Goal: Navigation & Orientation: Find specific page/section

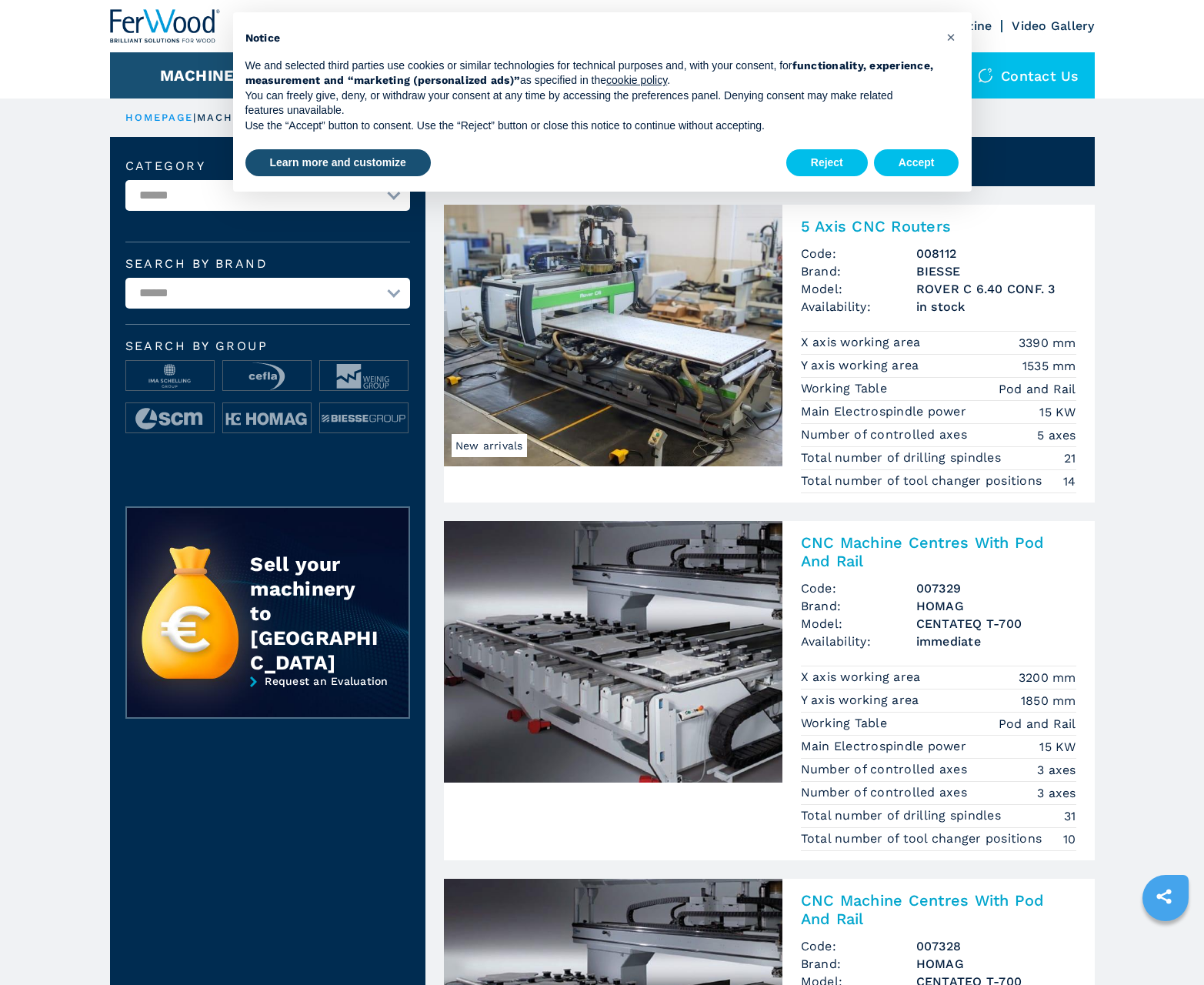
click at [917, 162] on button "Accept" at bounding box center [917, 163] width 86 height 28
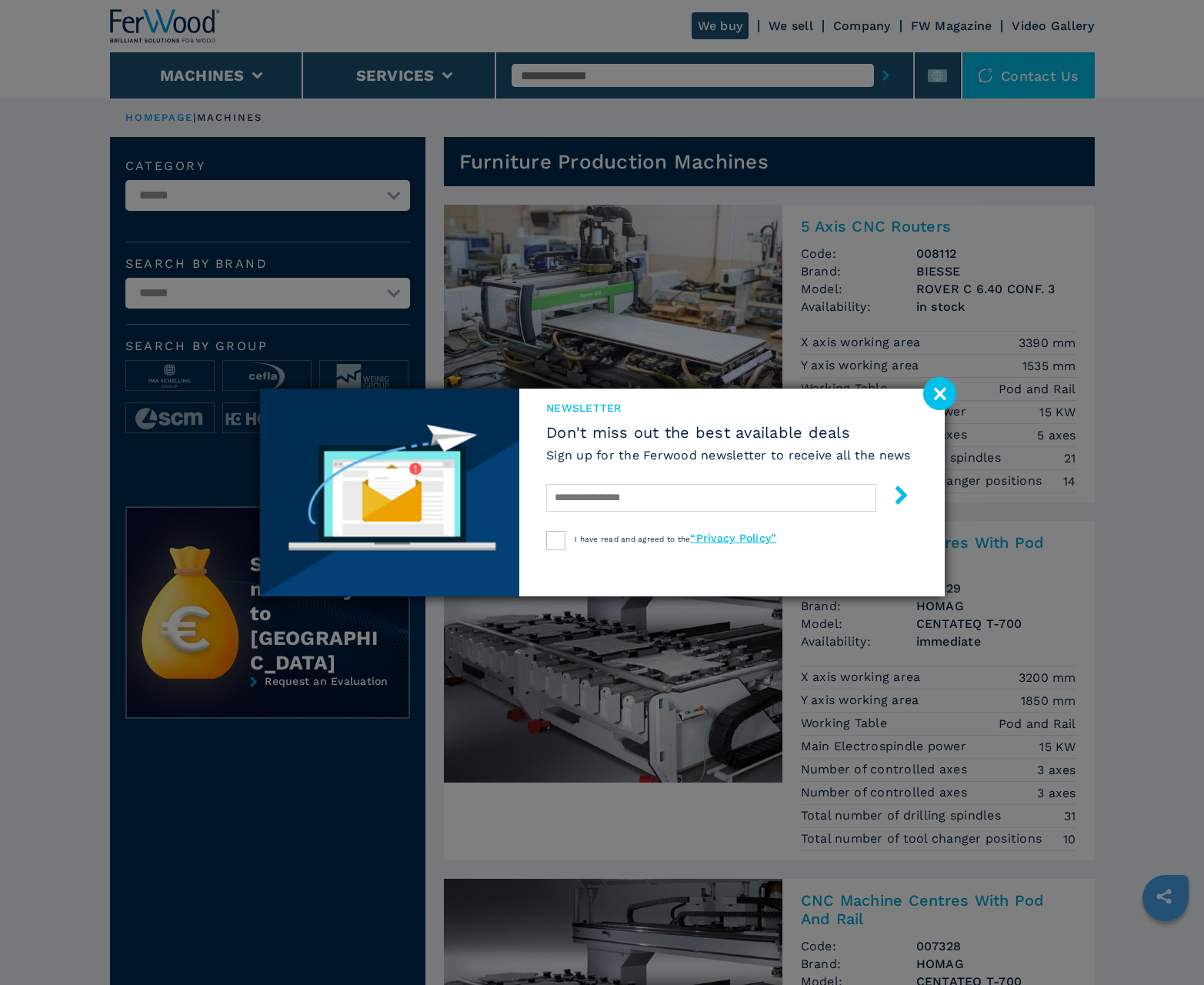
scroll to position [1539, 0]
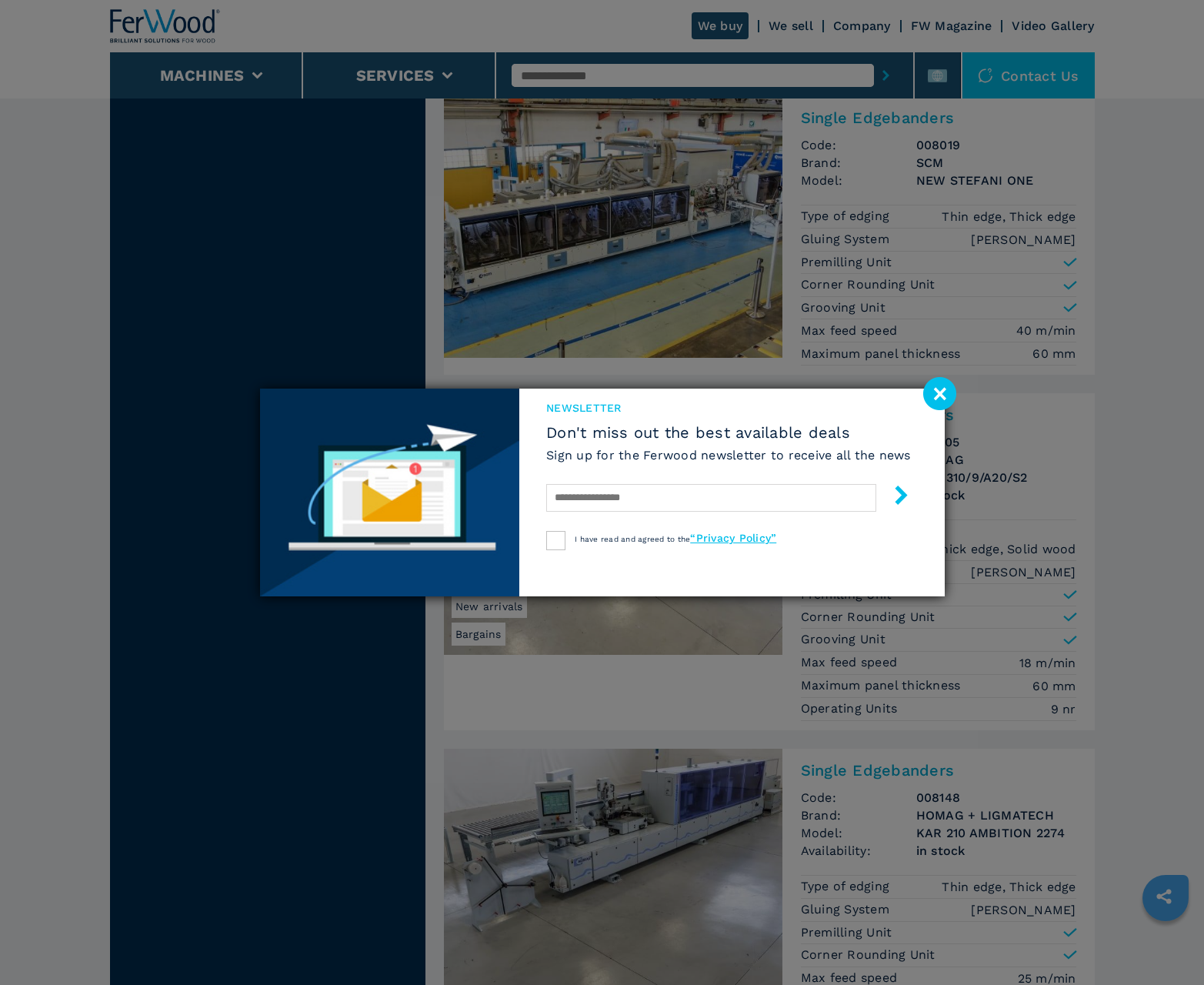
click at [940, 393] on image at bounding box center [940, 393] width 33 height 33
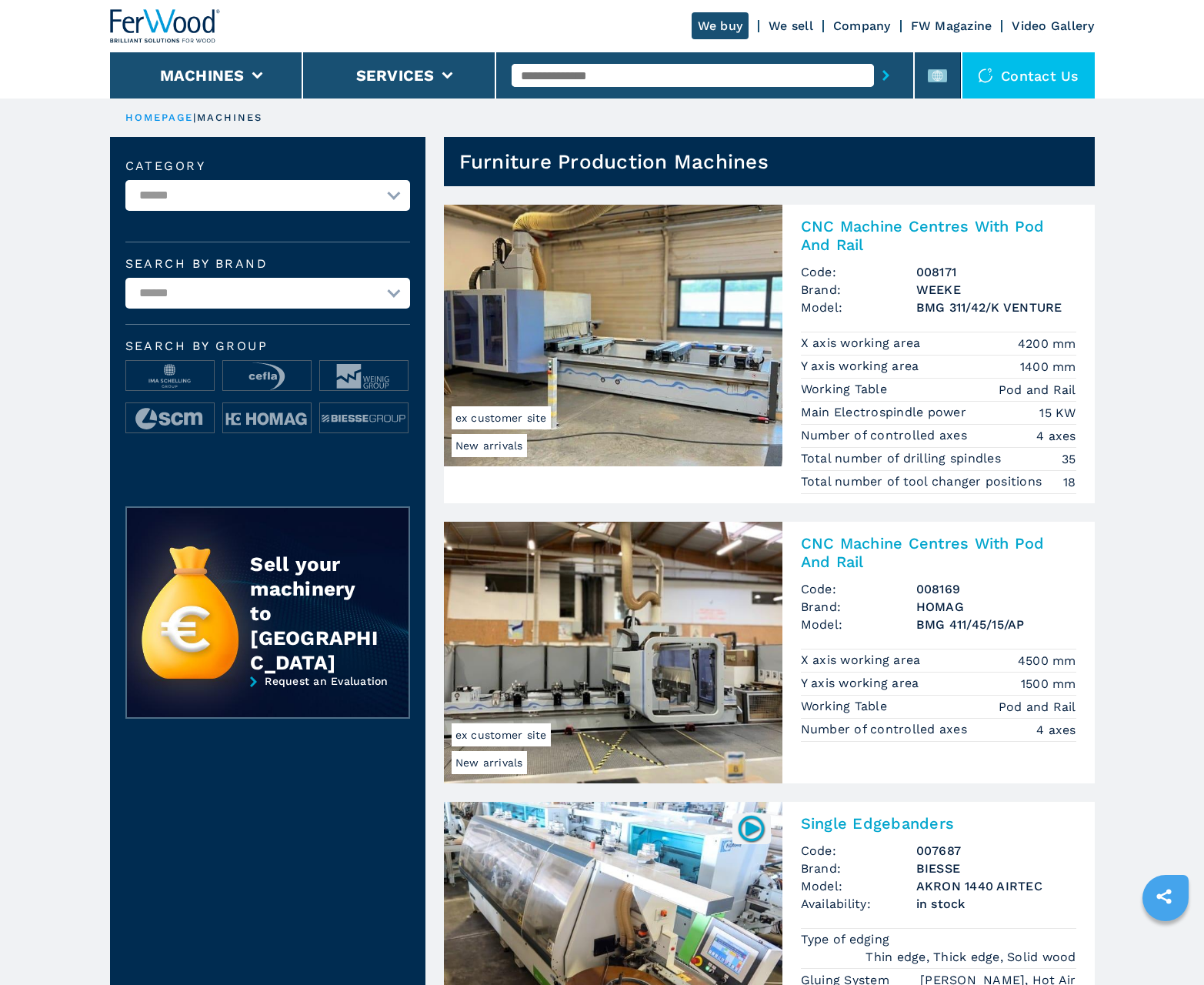
scroll to position [1539, 0]
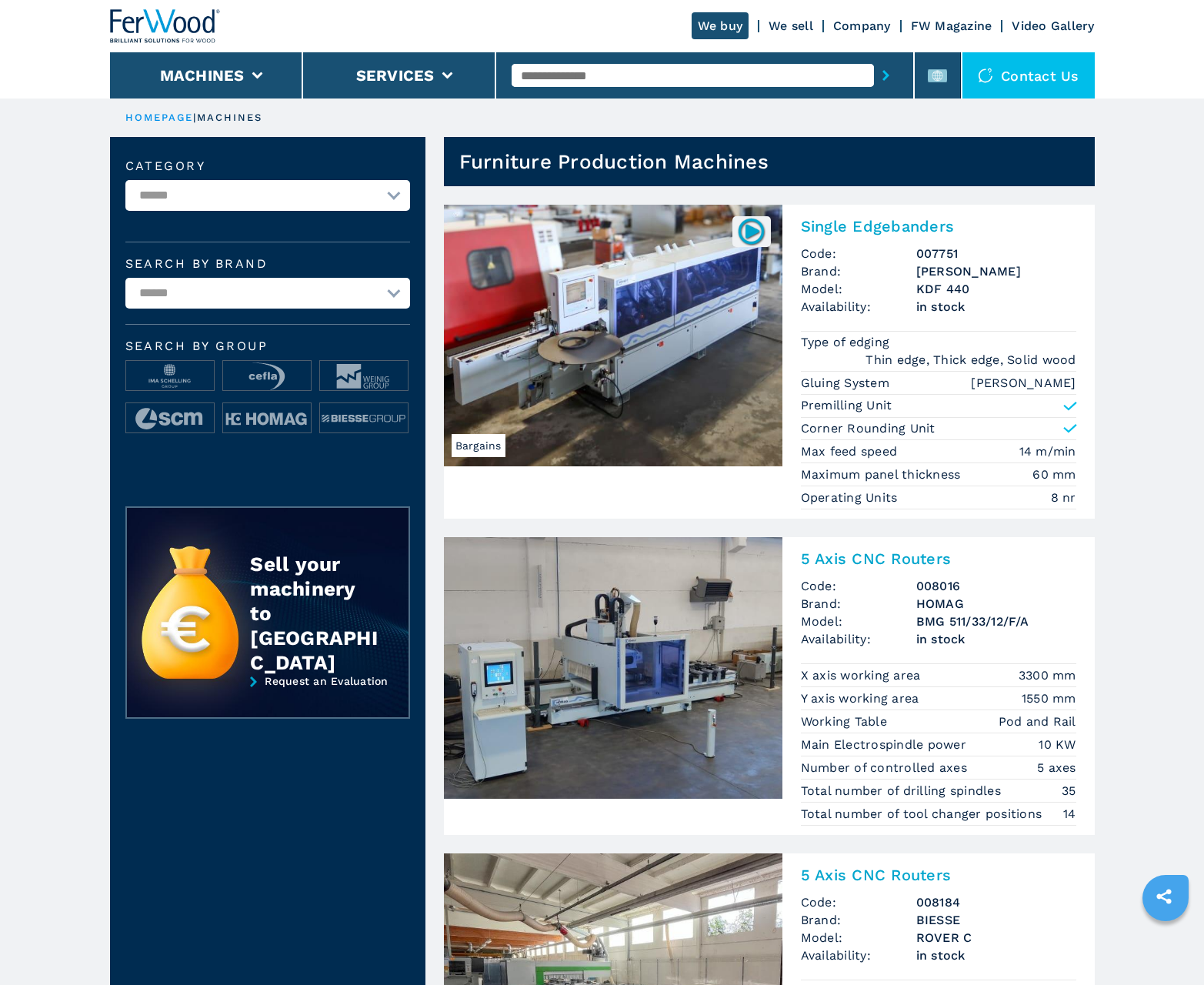
scroll to position [1539, 0]
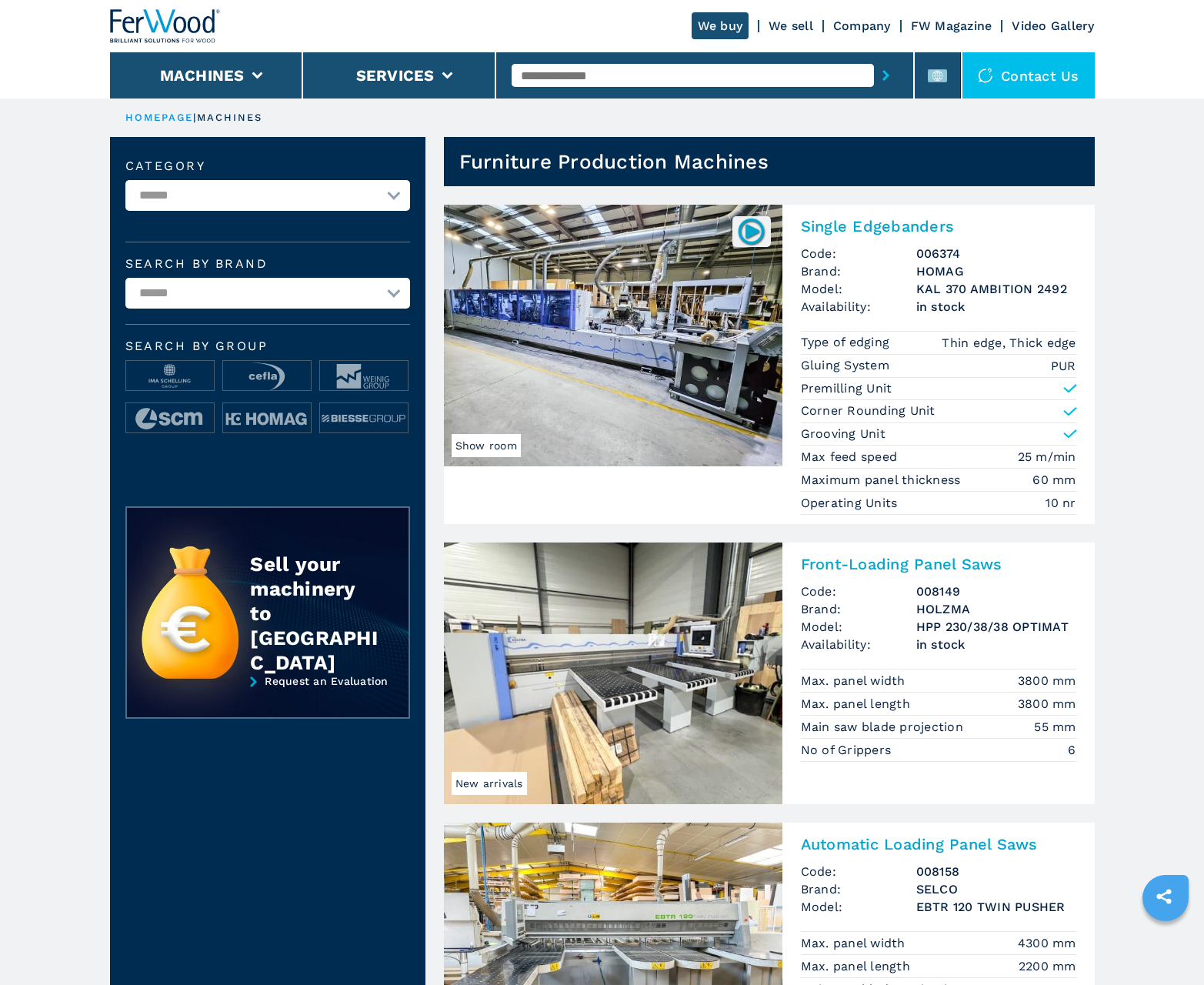
scroll to position [1539, 0]
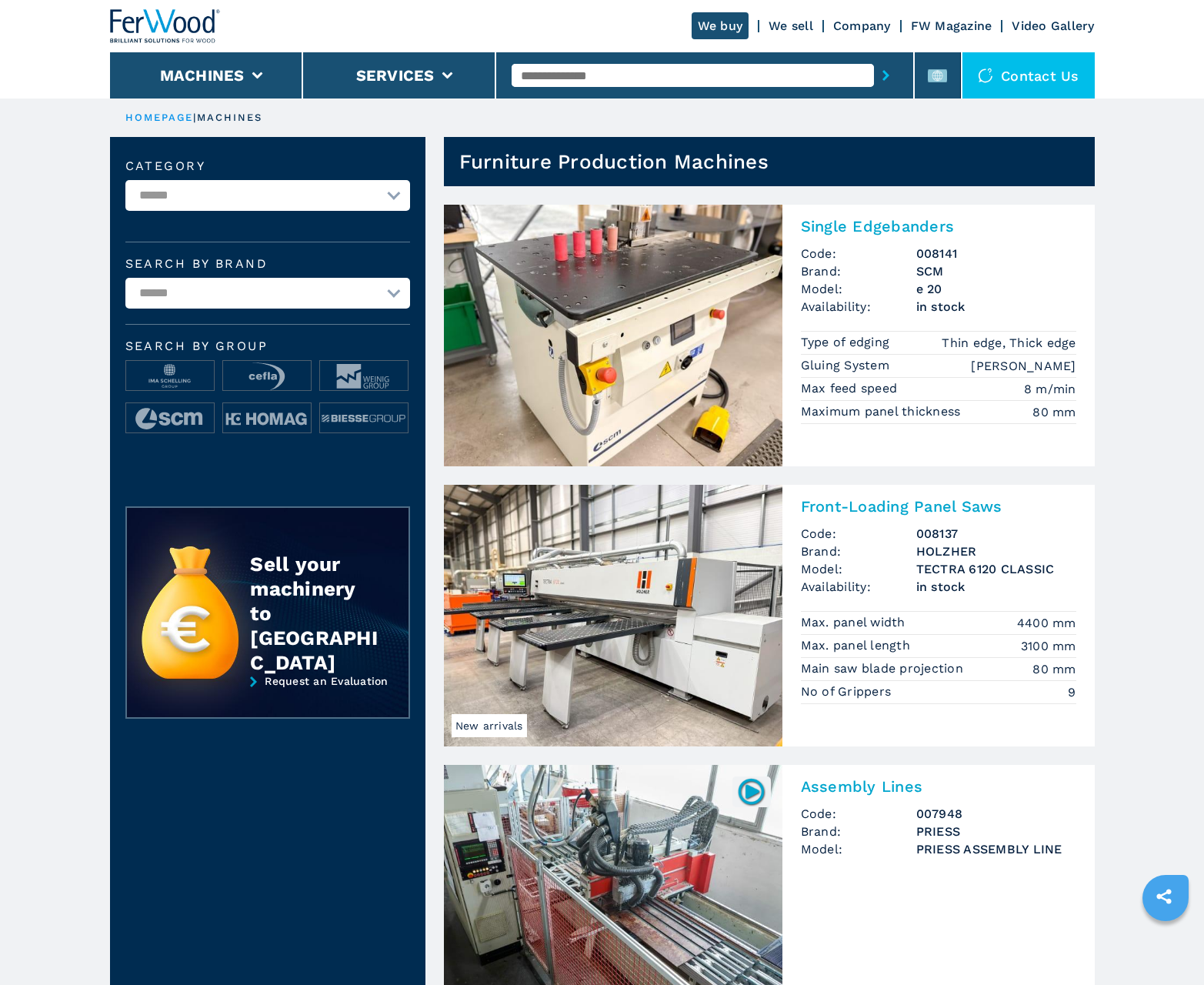
scroll to position [1539, 0]
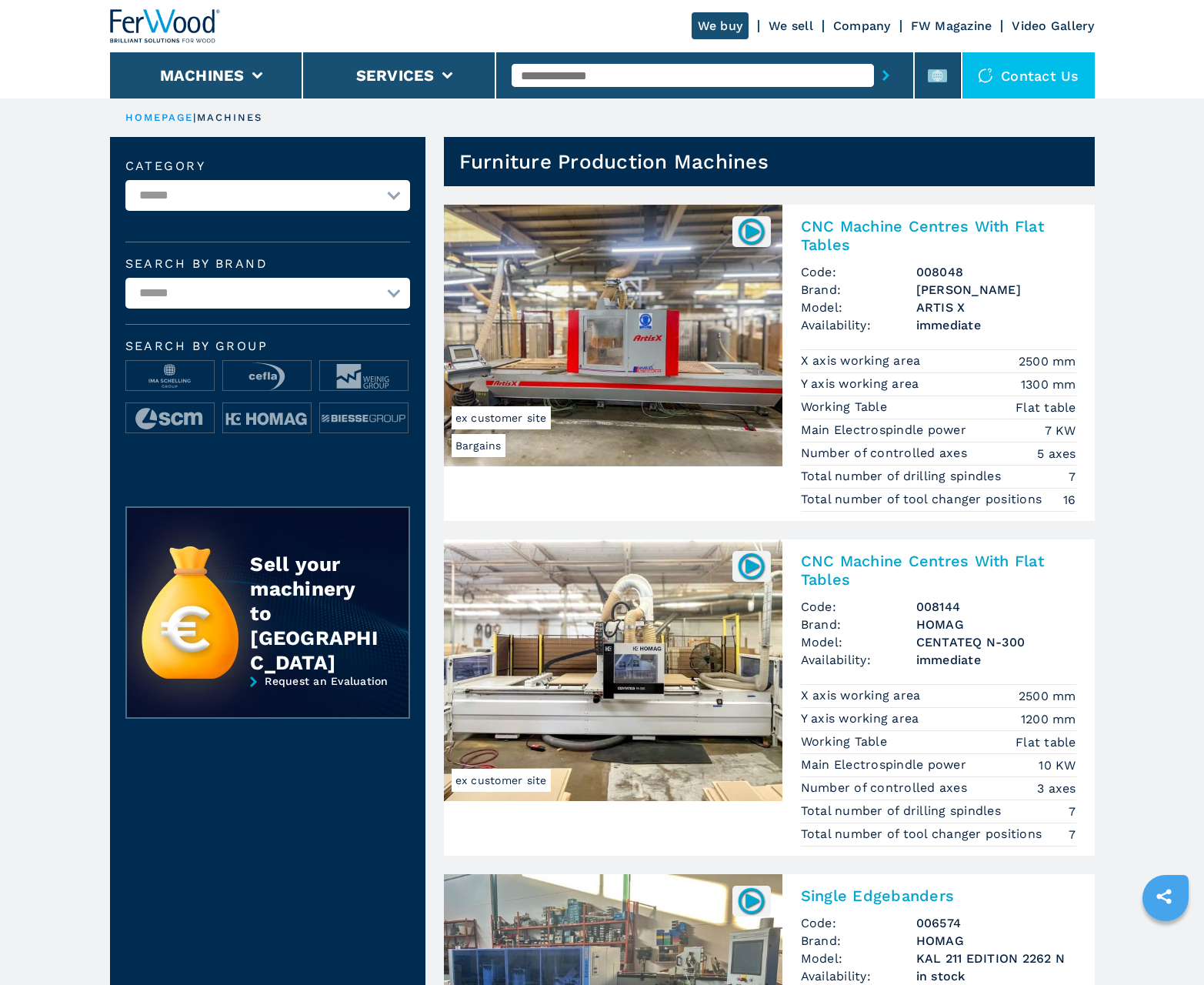
scroll to position [1539, 0]
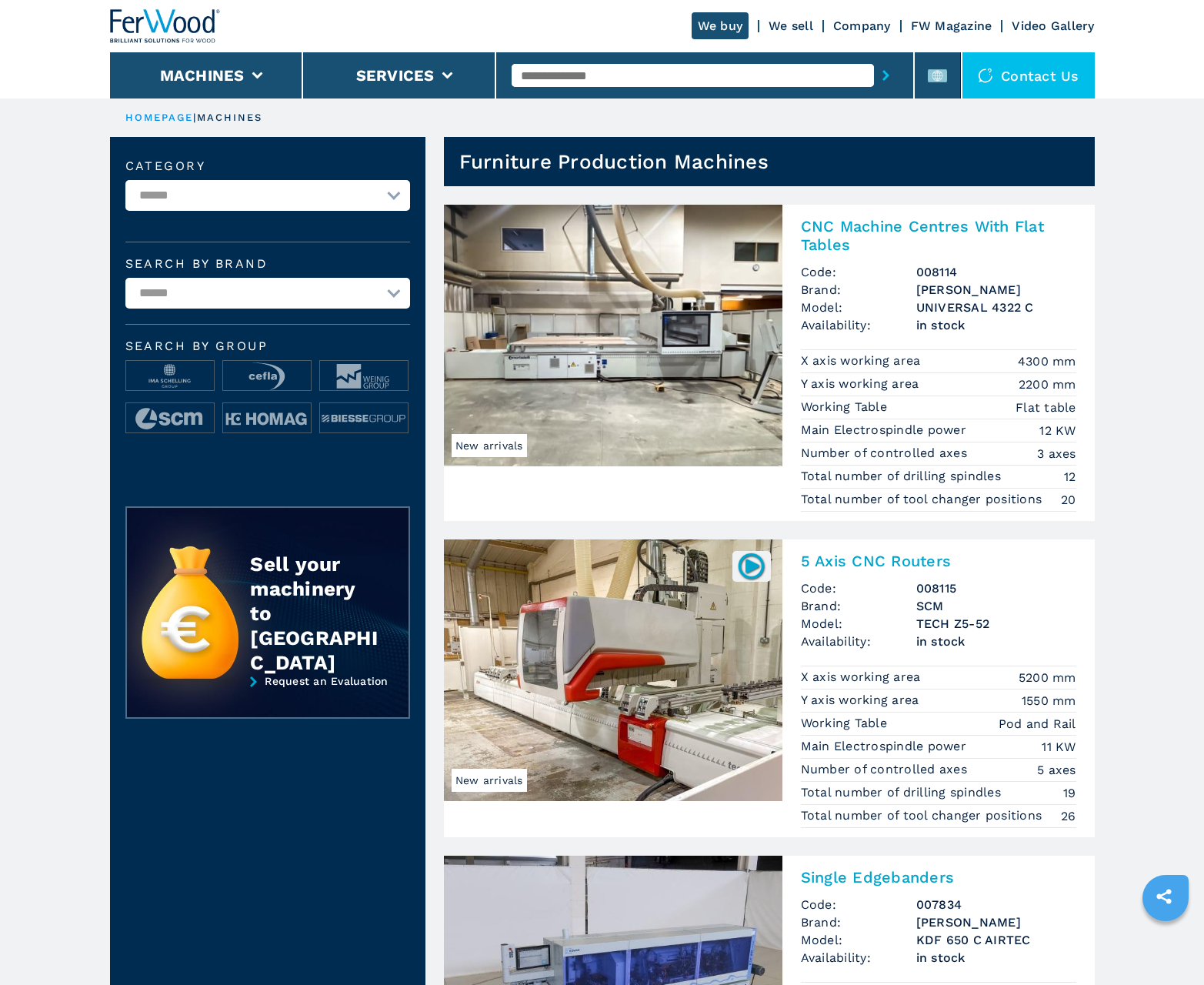
scroll to position [1539, 0]
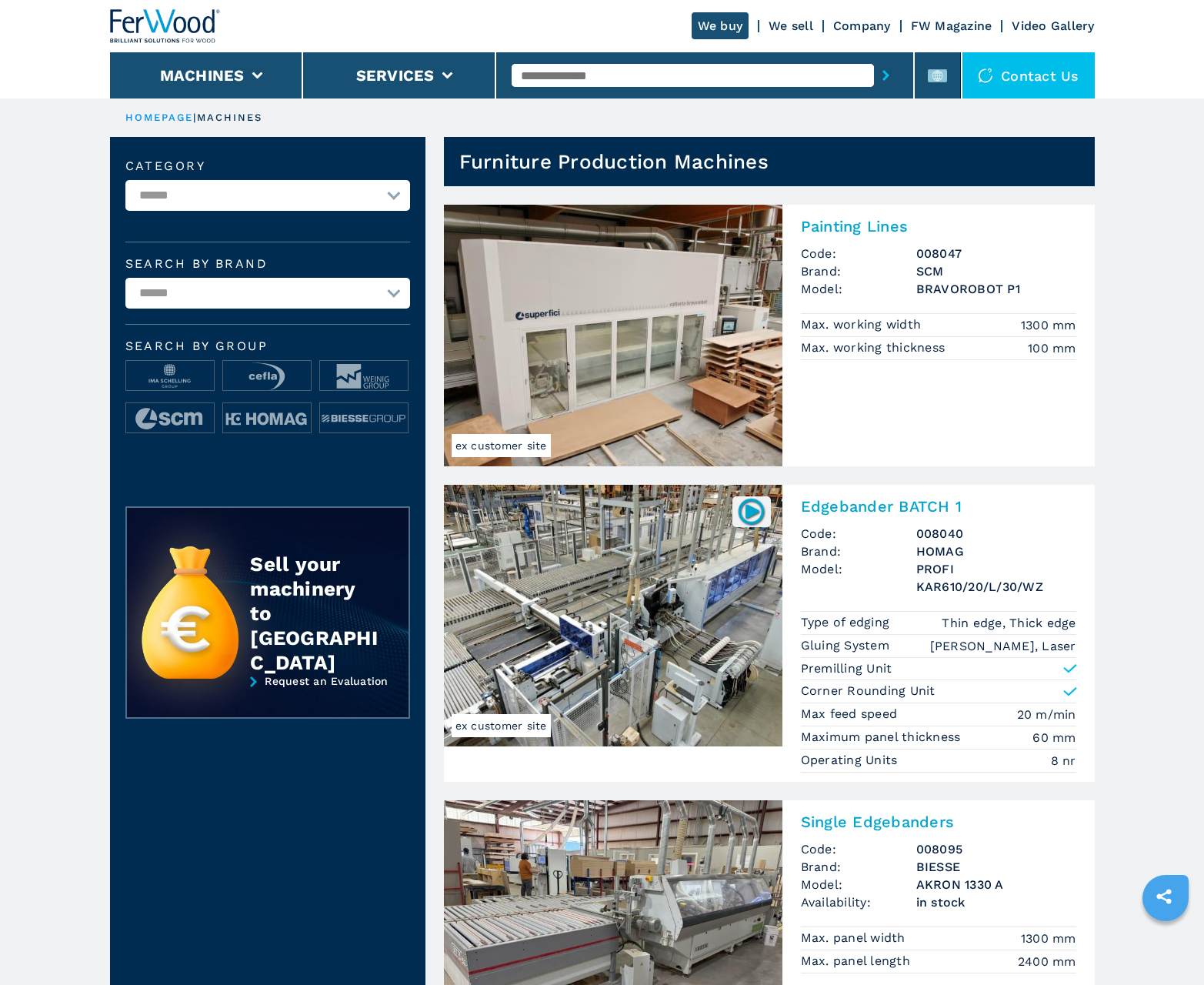
scroll to position [1539, 0]
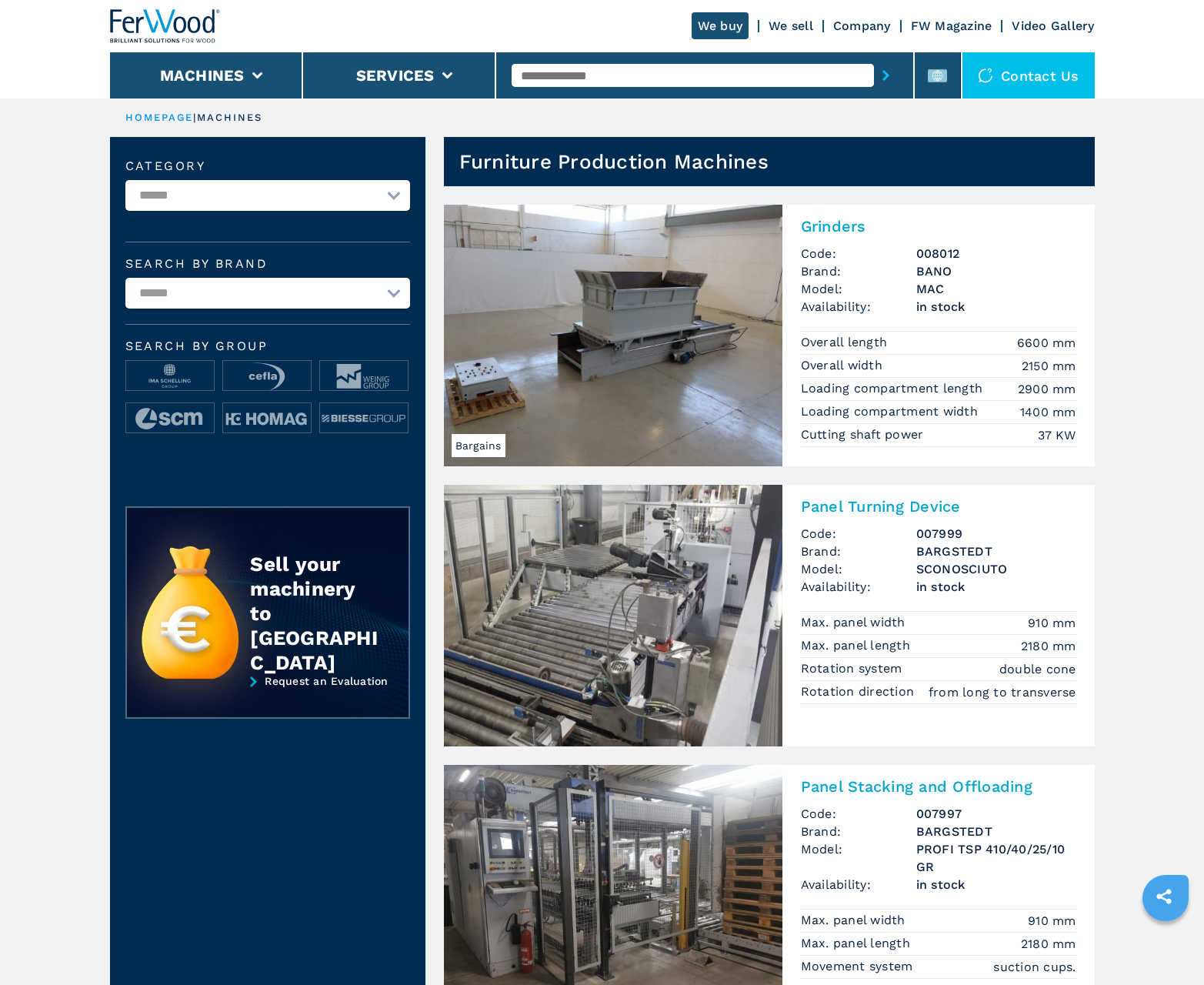
scroll to position [1539, 0]
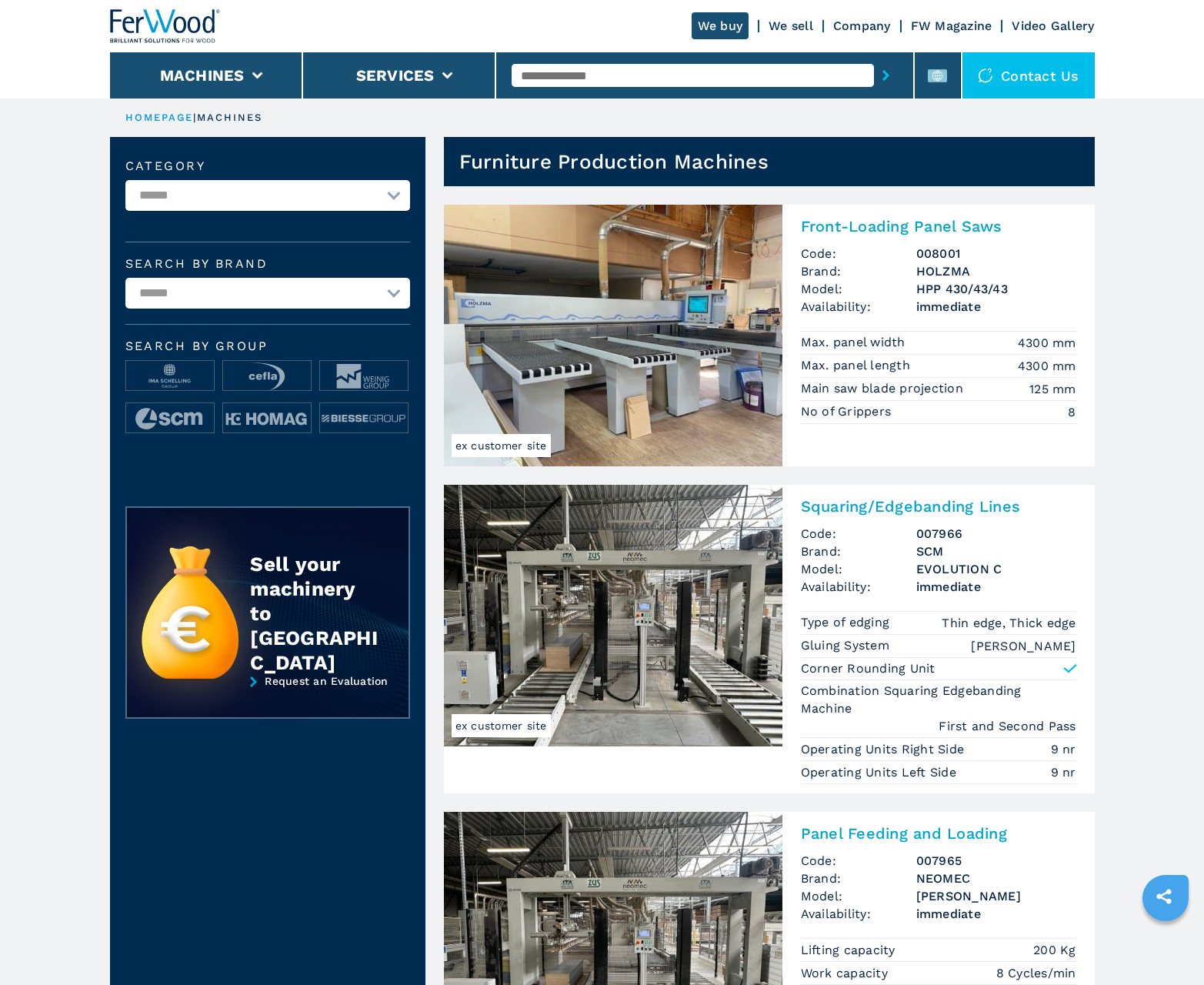
scroll to position [1539, 0]
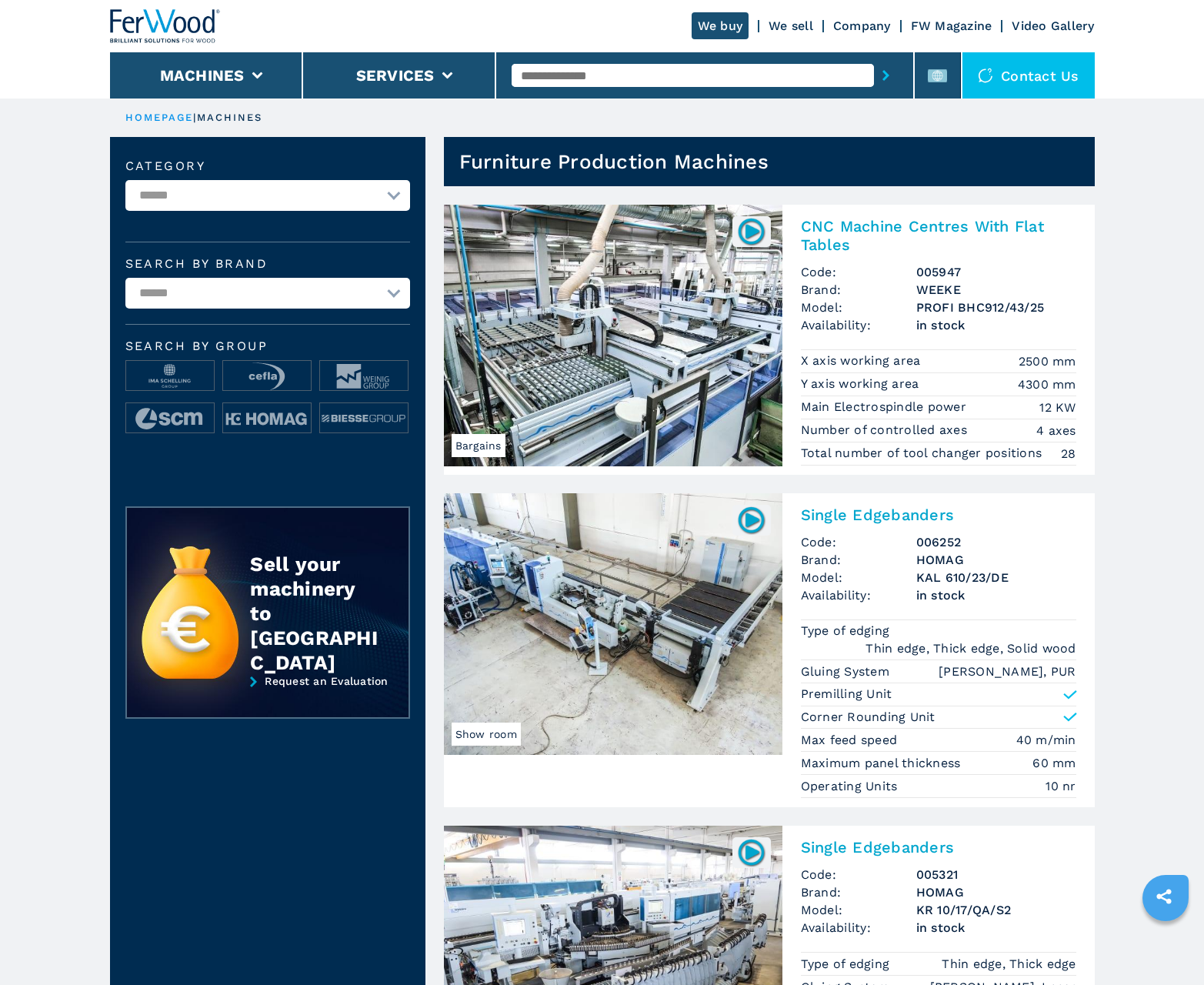
scroll to position [1539, 0]
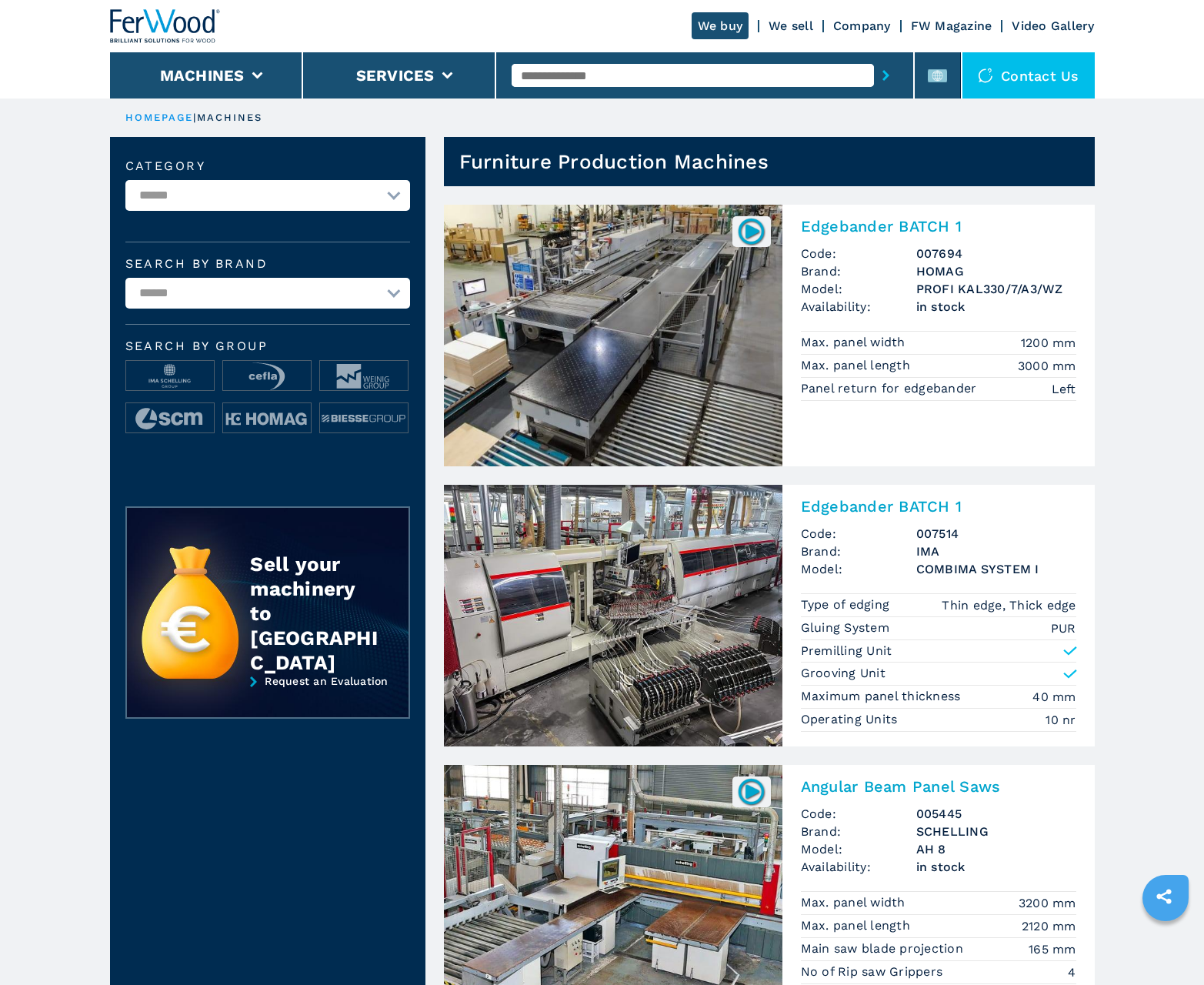
scroll to position [1539, 0]
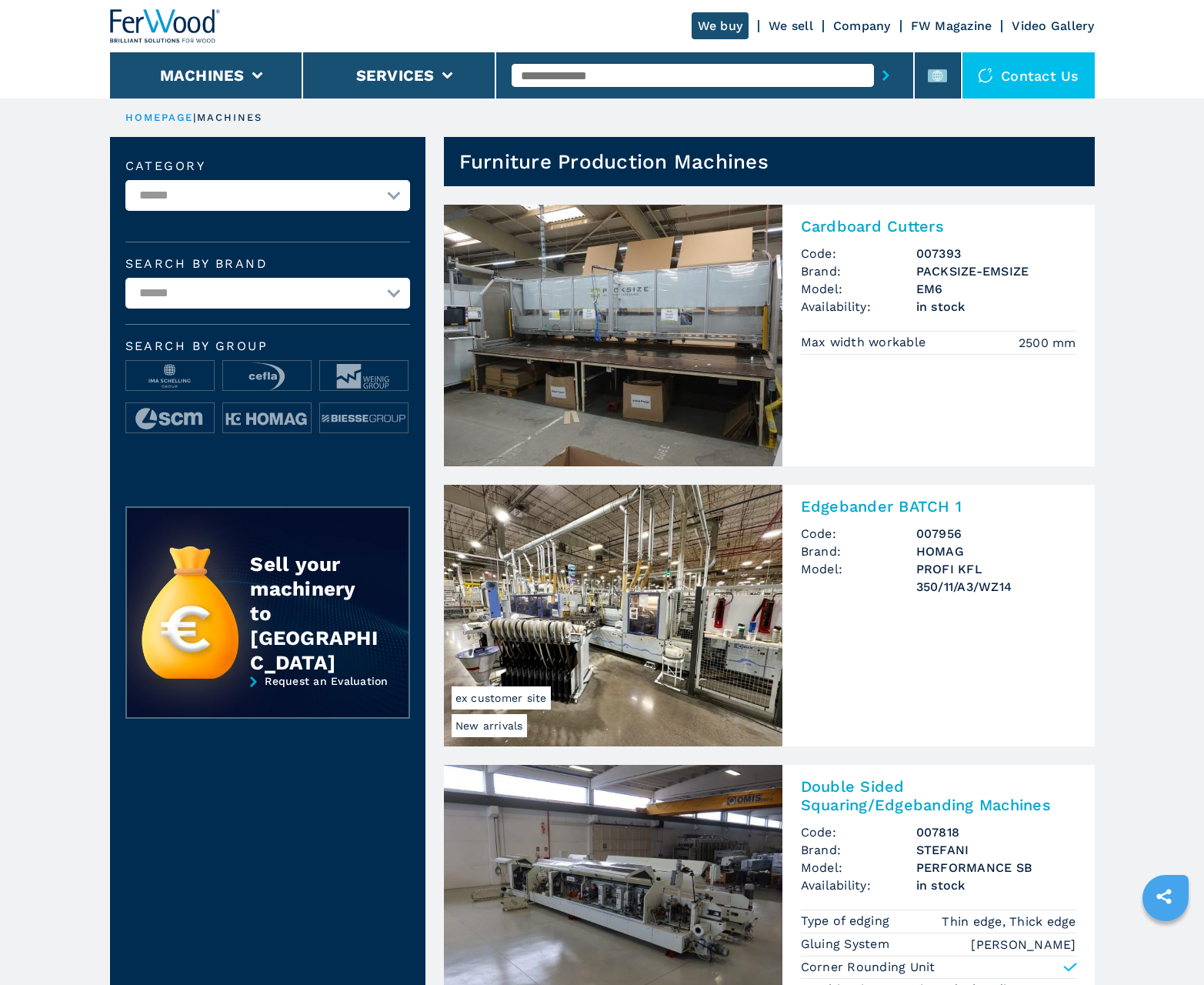
scroll to position [1539, 0]
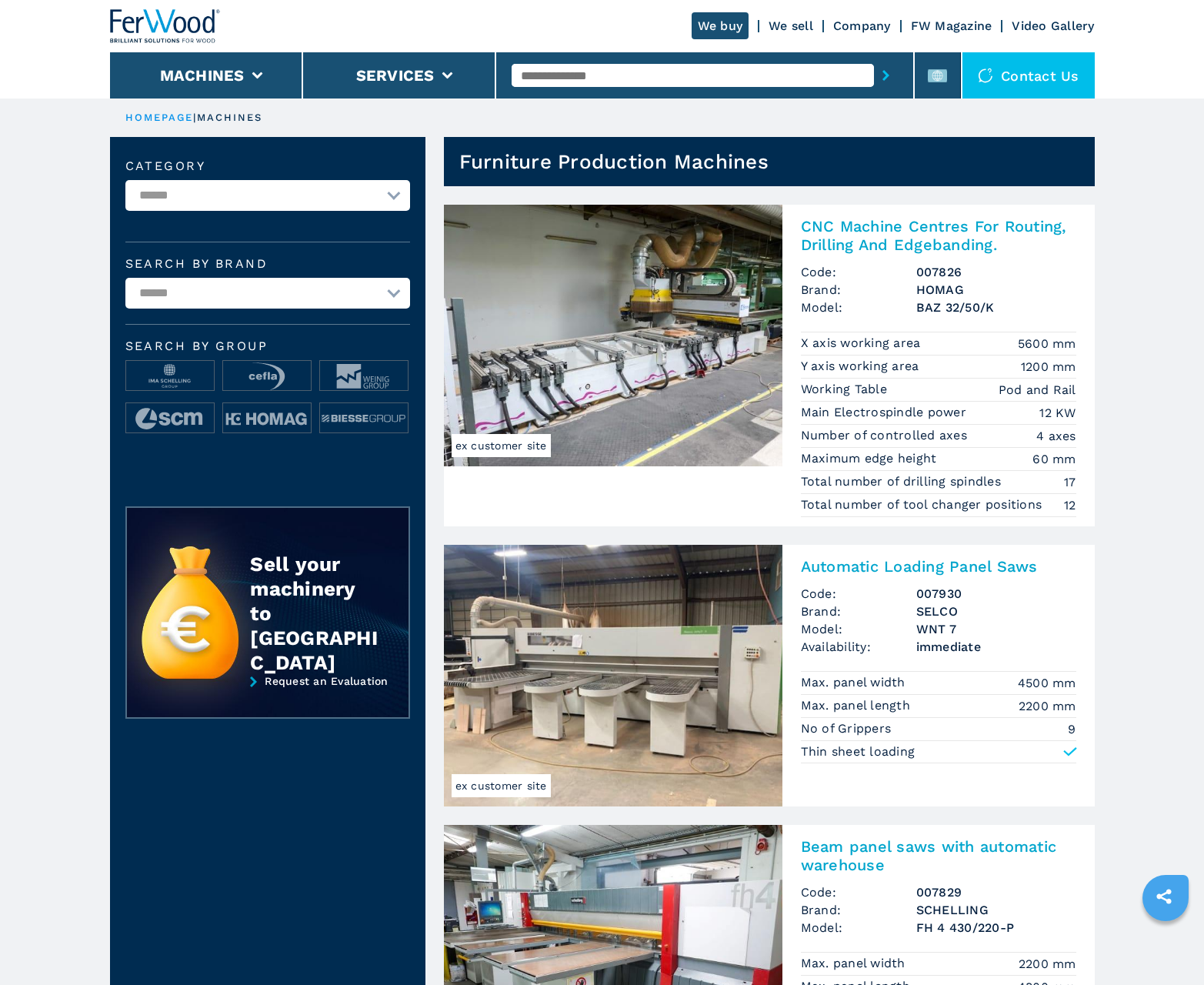
scroll to position [1539, 0]
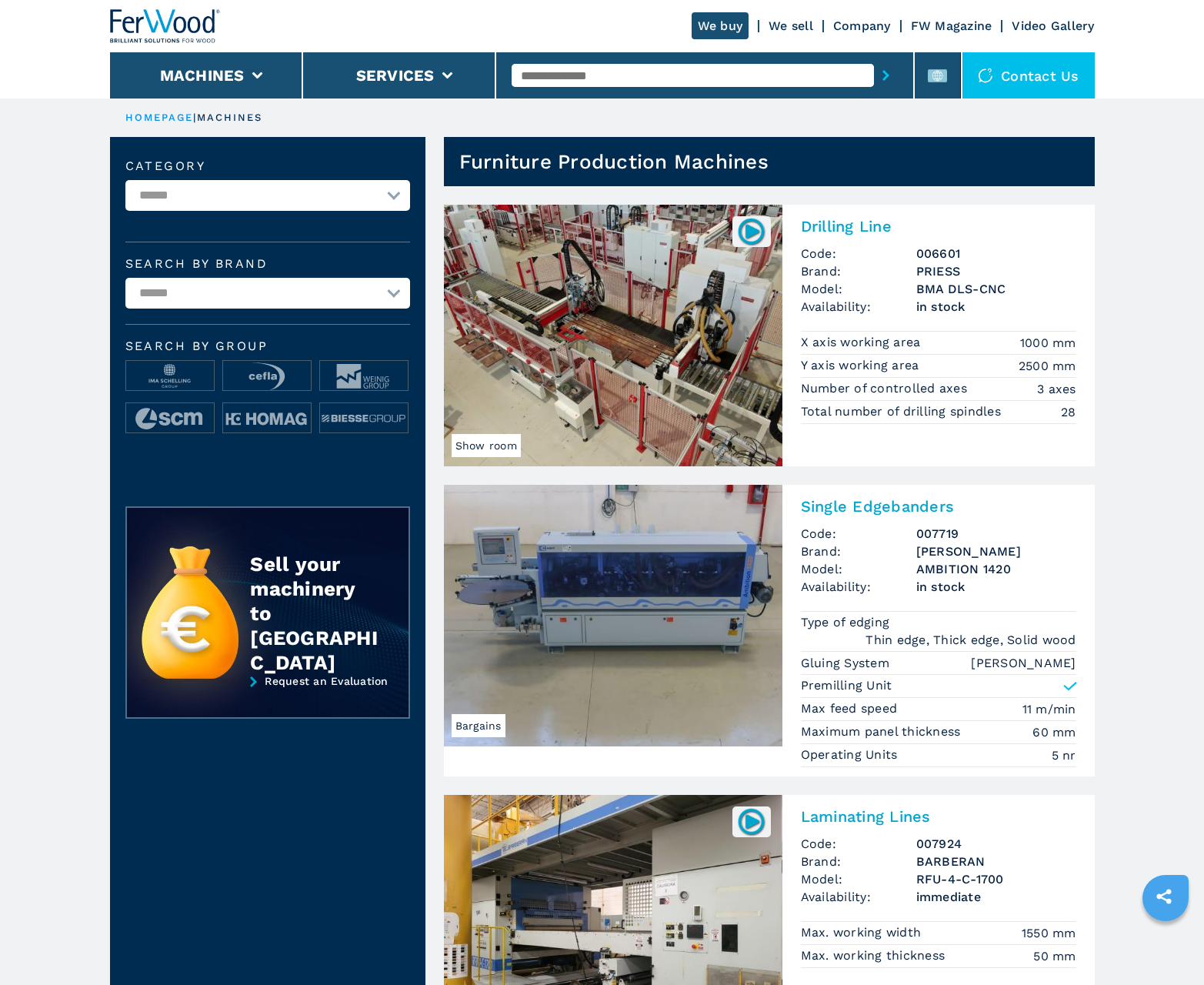
scroll to position [1539, 0]
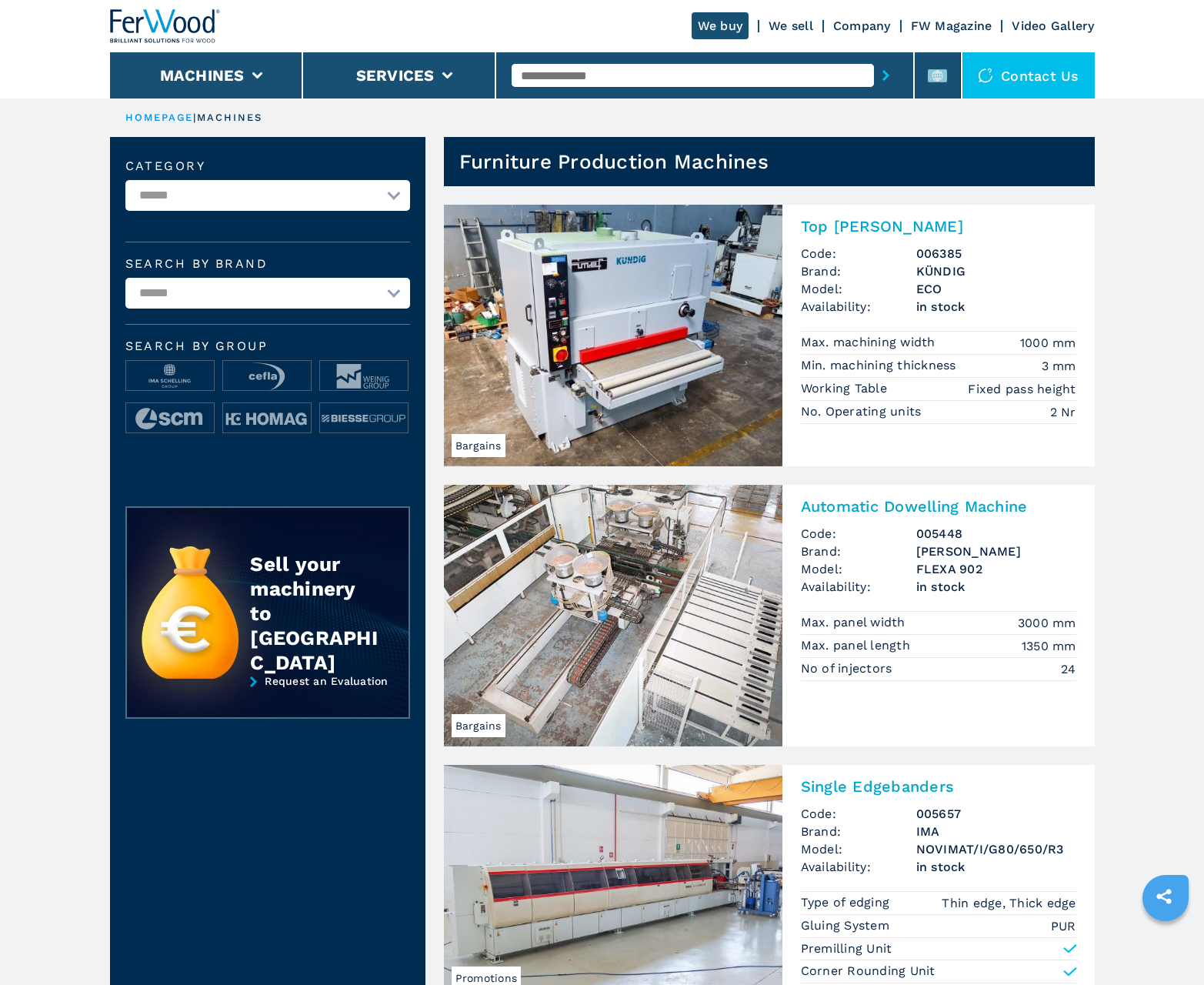
scroll to position [1539, 0]
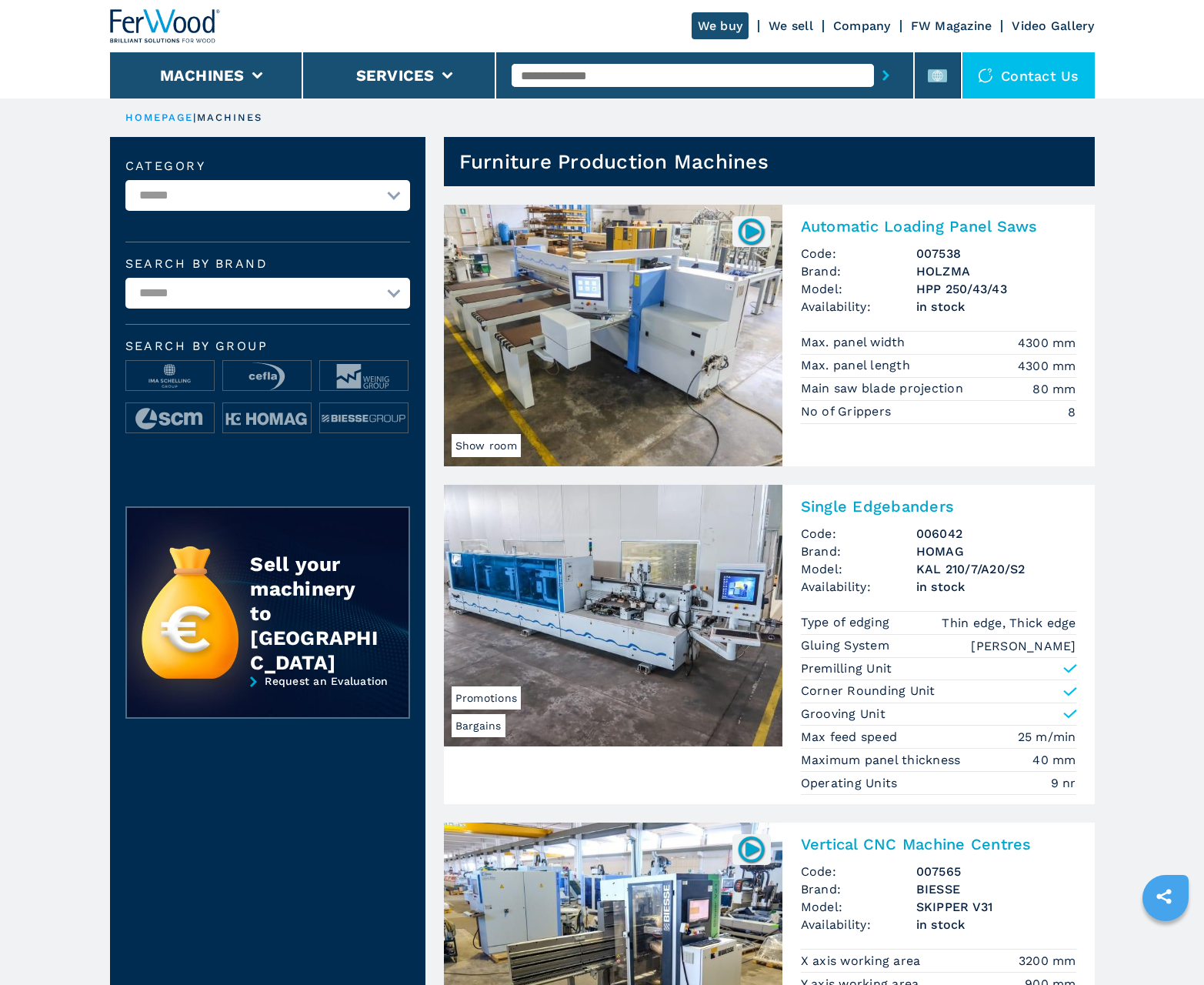
scroll to position [1539, 0]
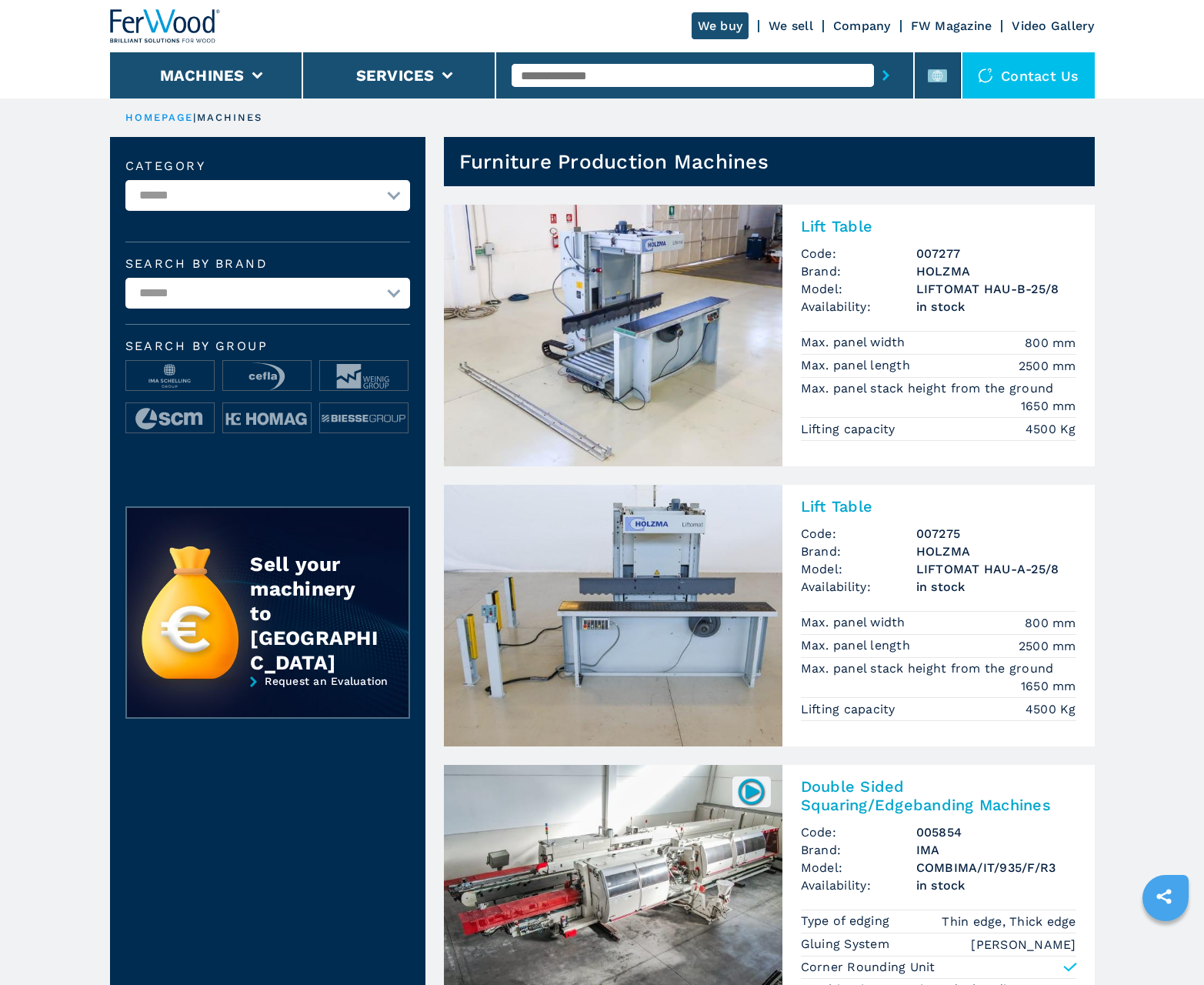
scroll to position [1539, 0]
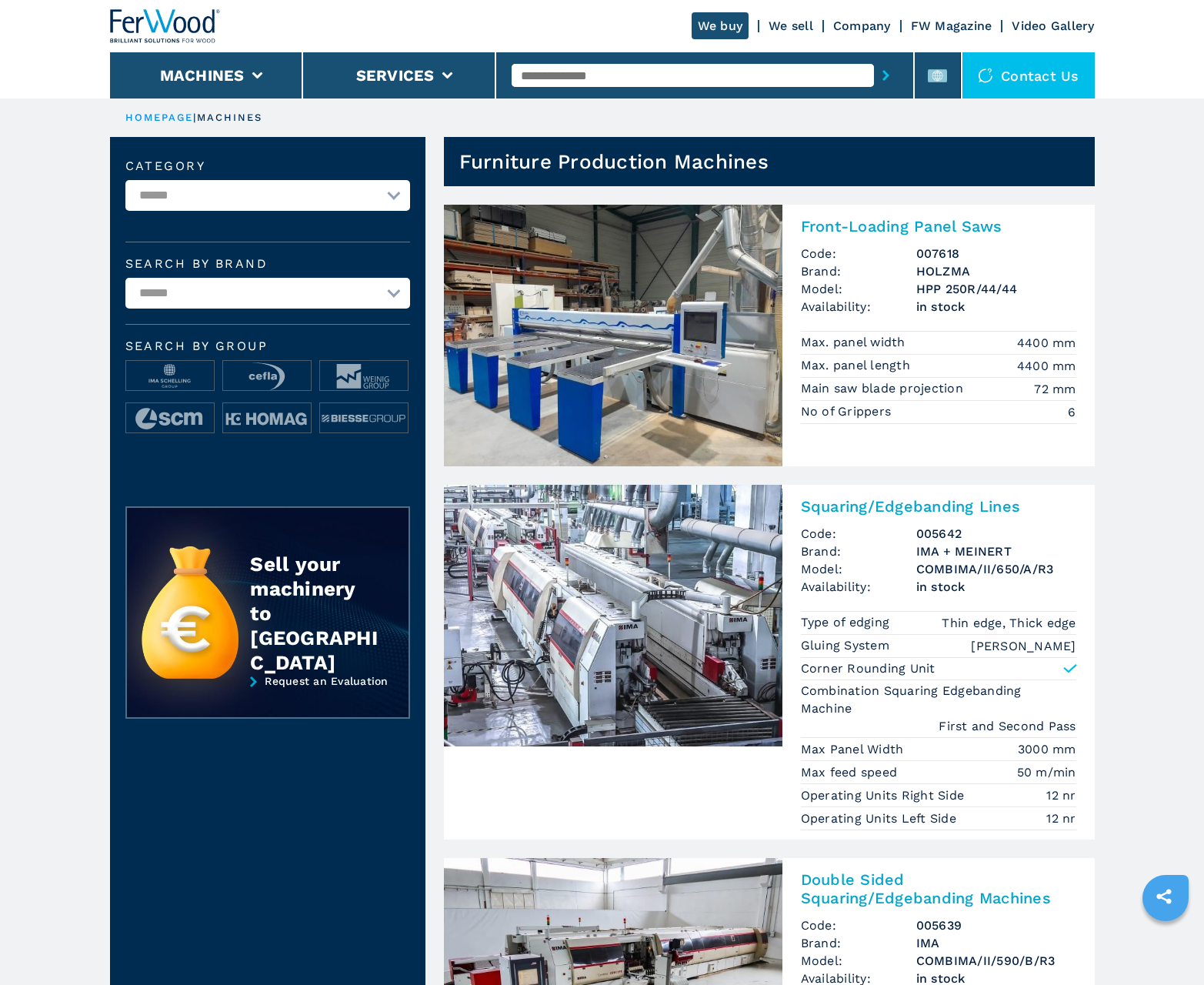
scroll to position [1539, 0]
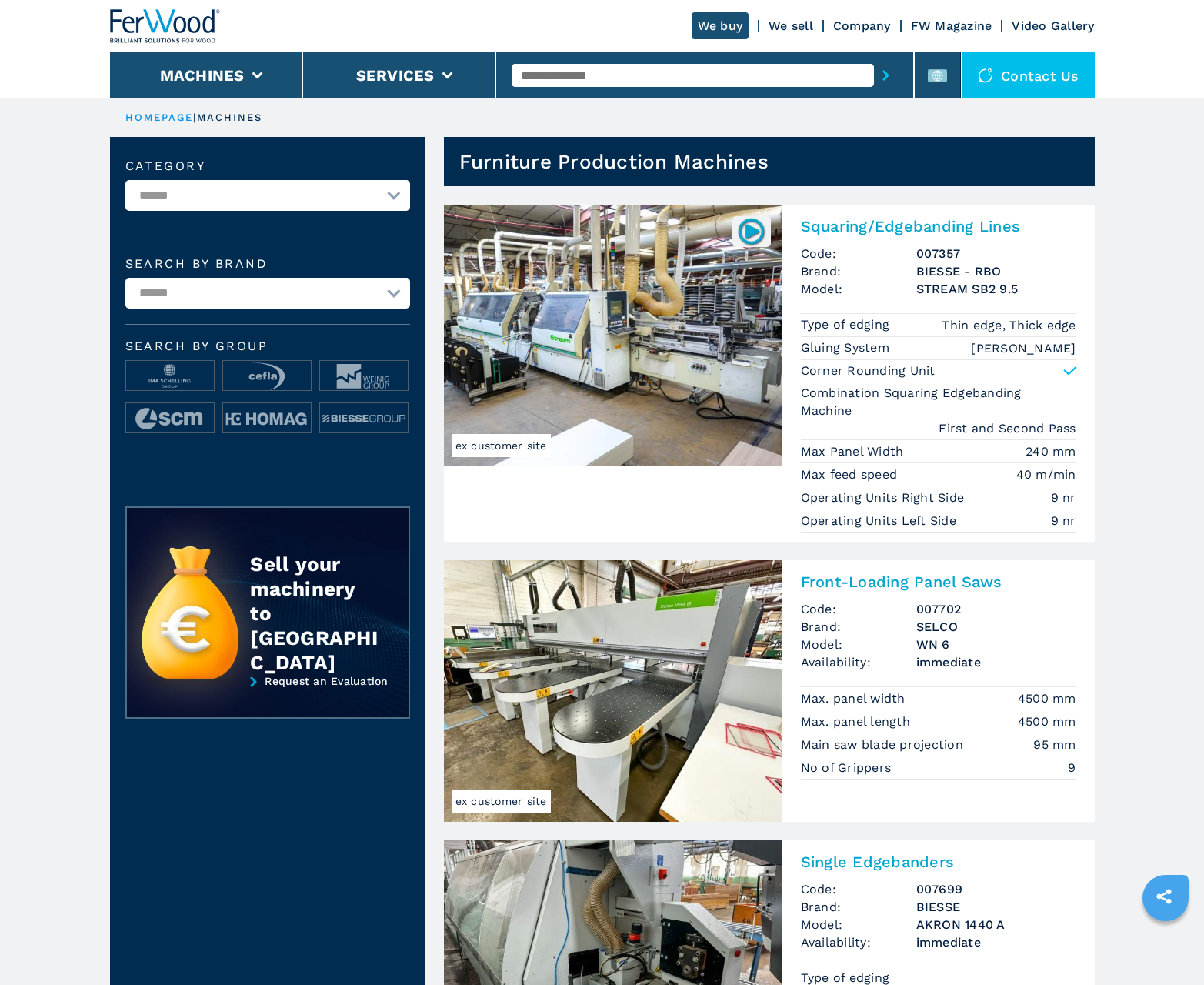
scroll to position [1539, 0]
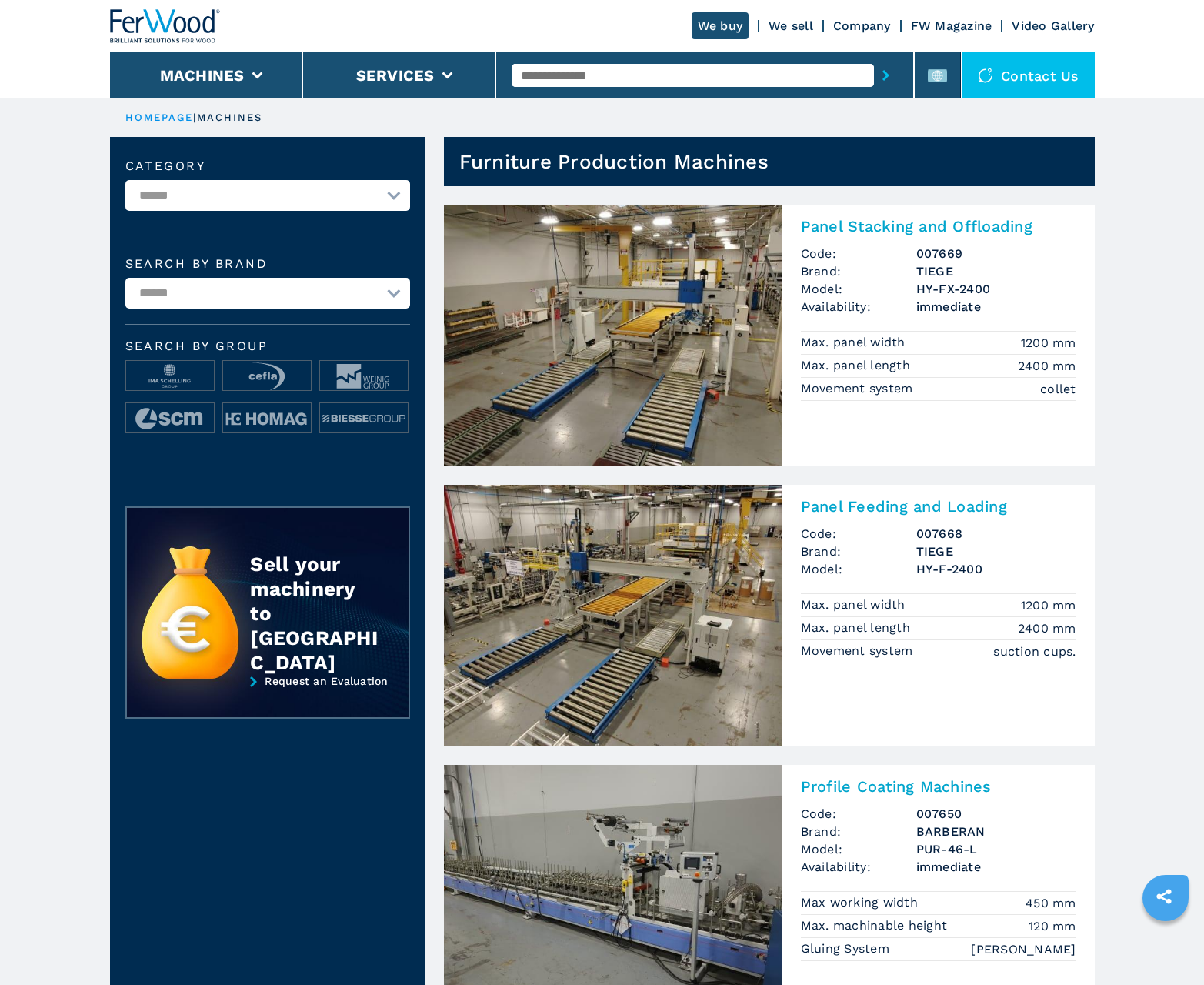
scroll to position [1539, 0]
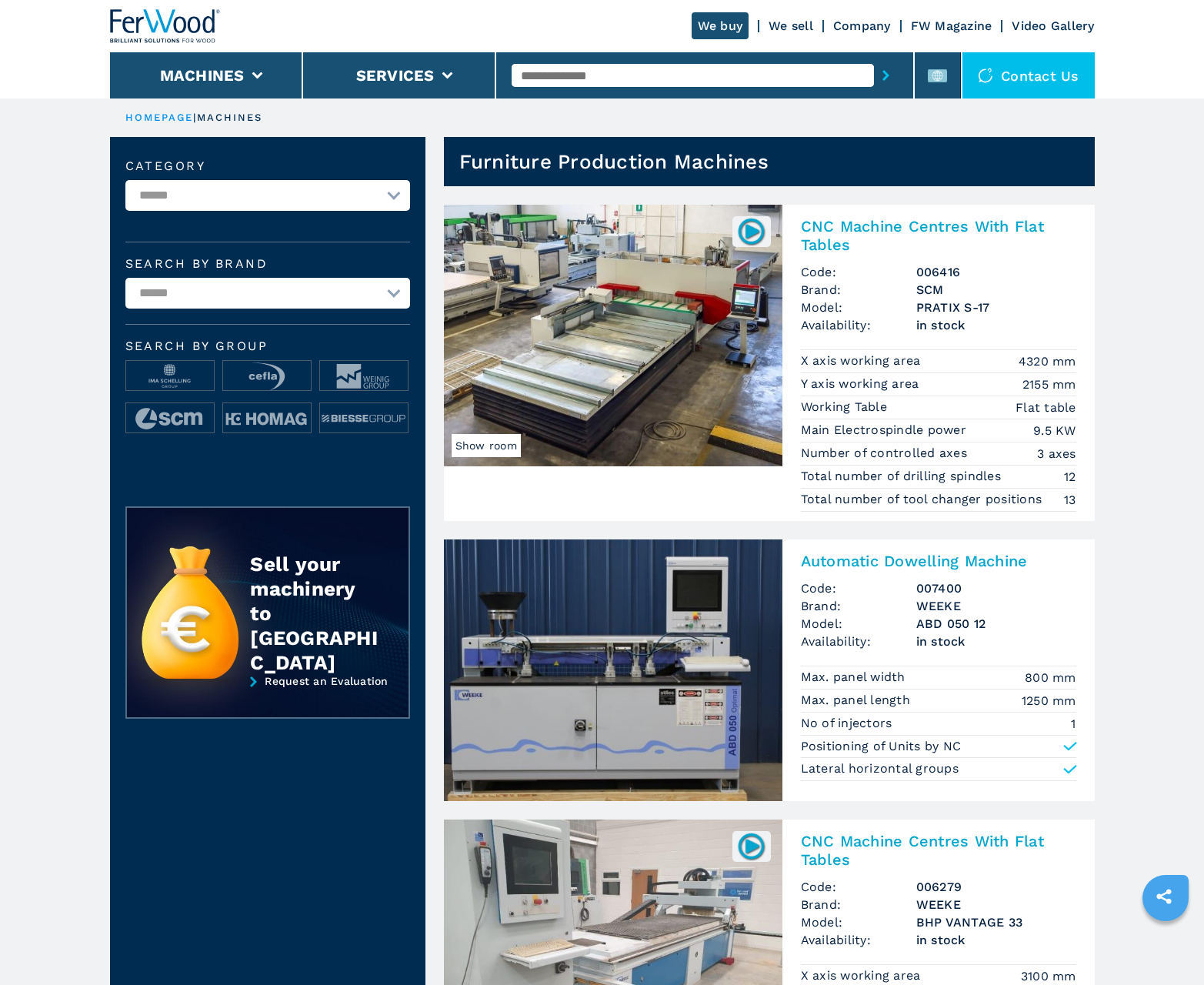
scroll to position [1539, 0]
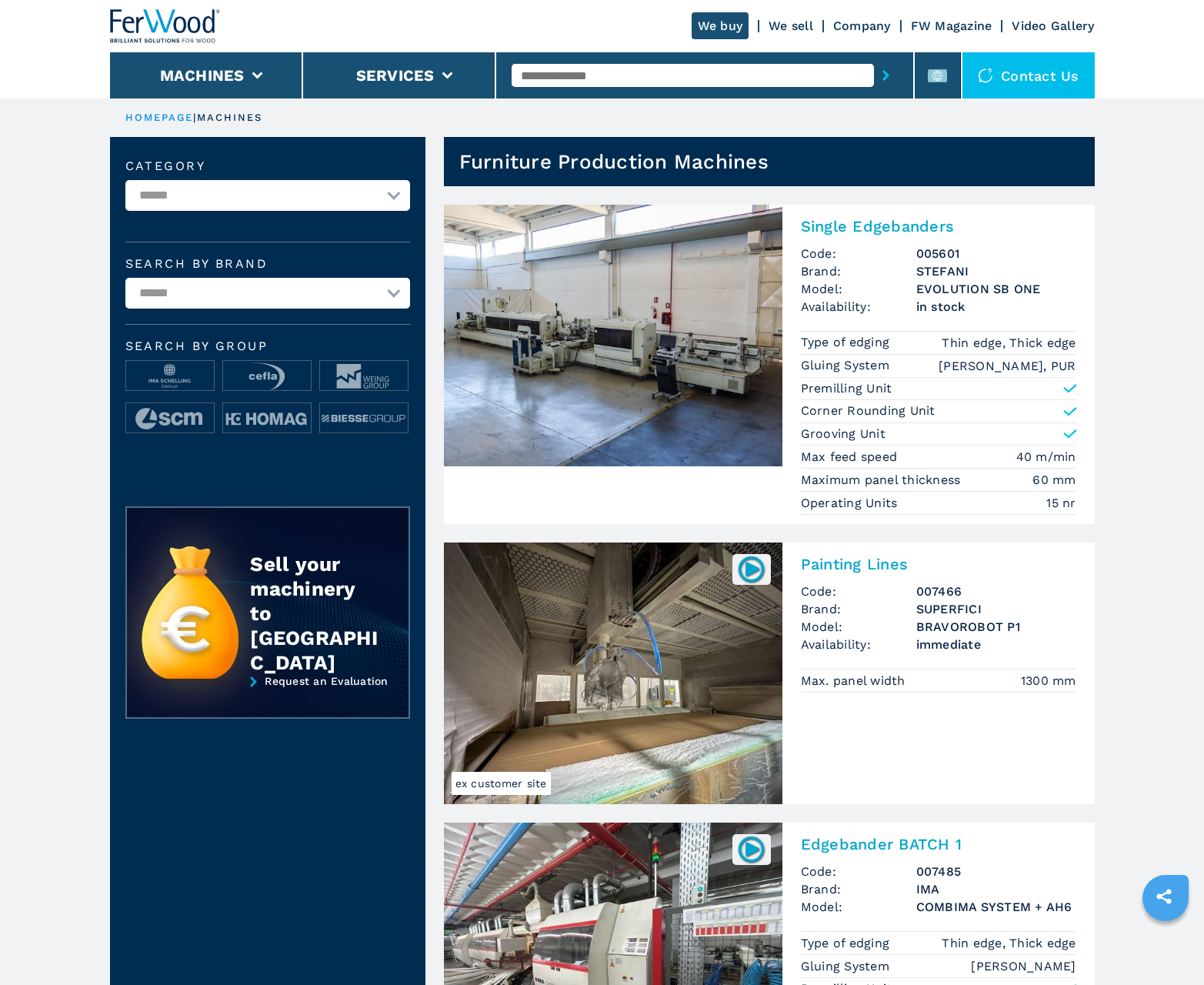
scroll to position [1539, 0]
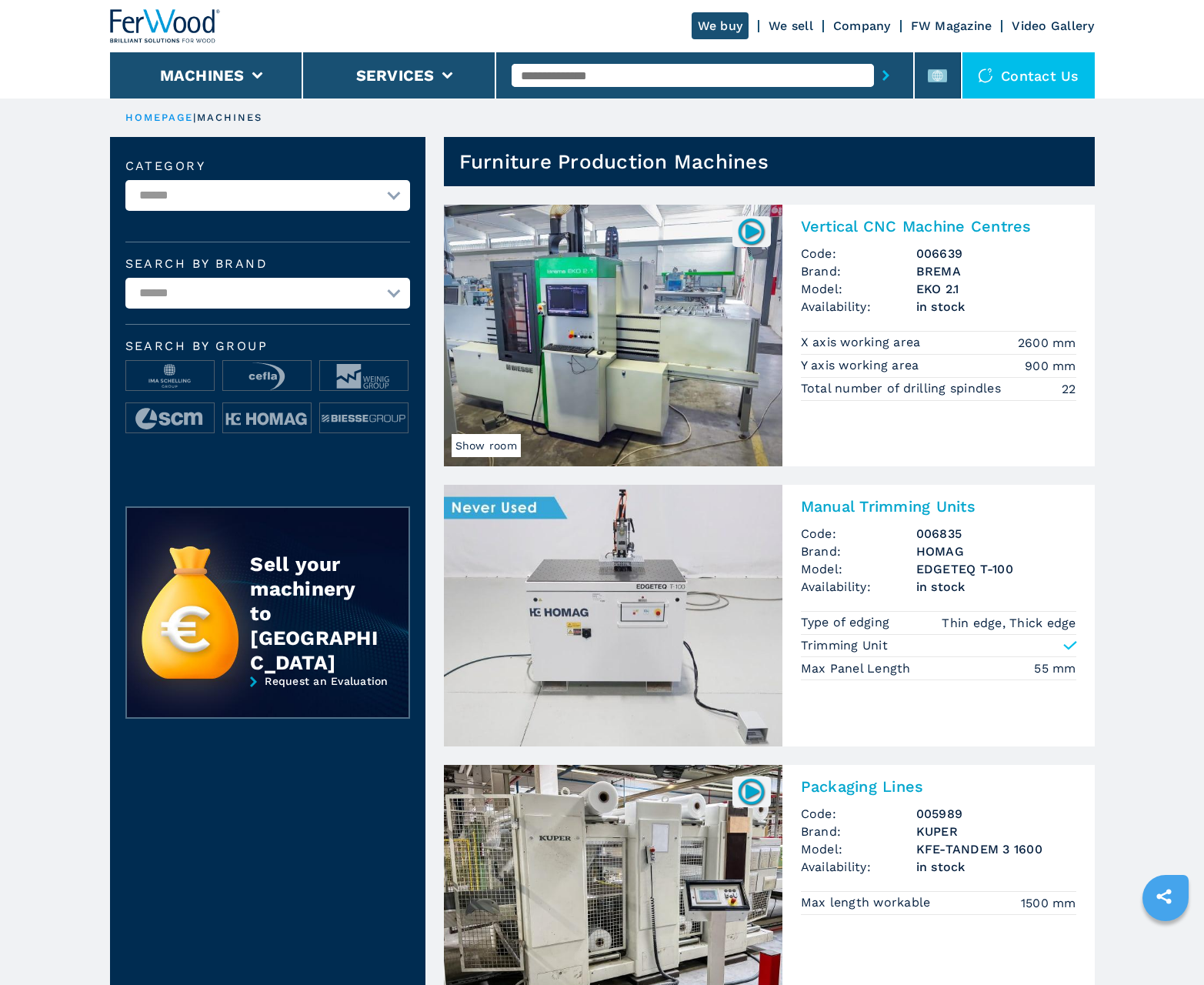
scroll to position [1539, 0]
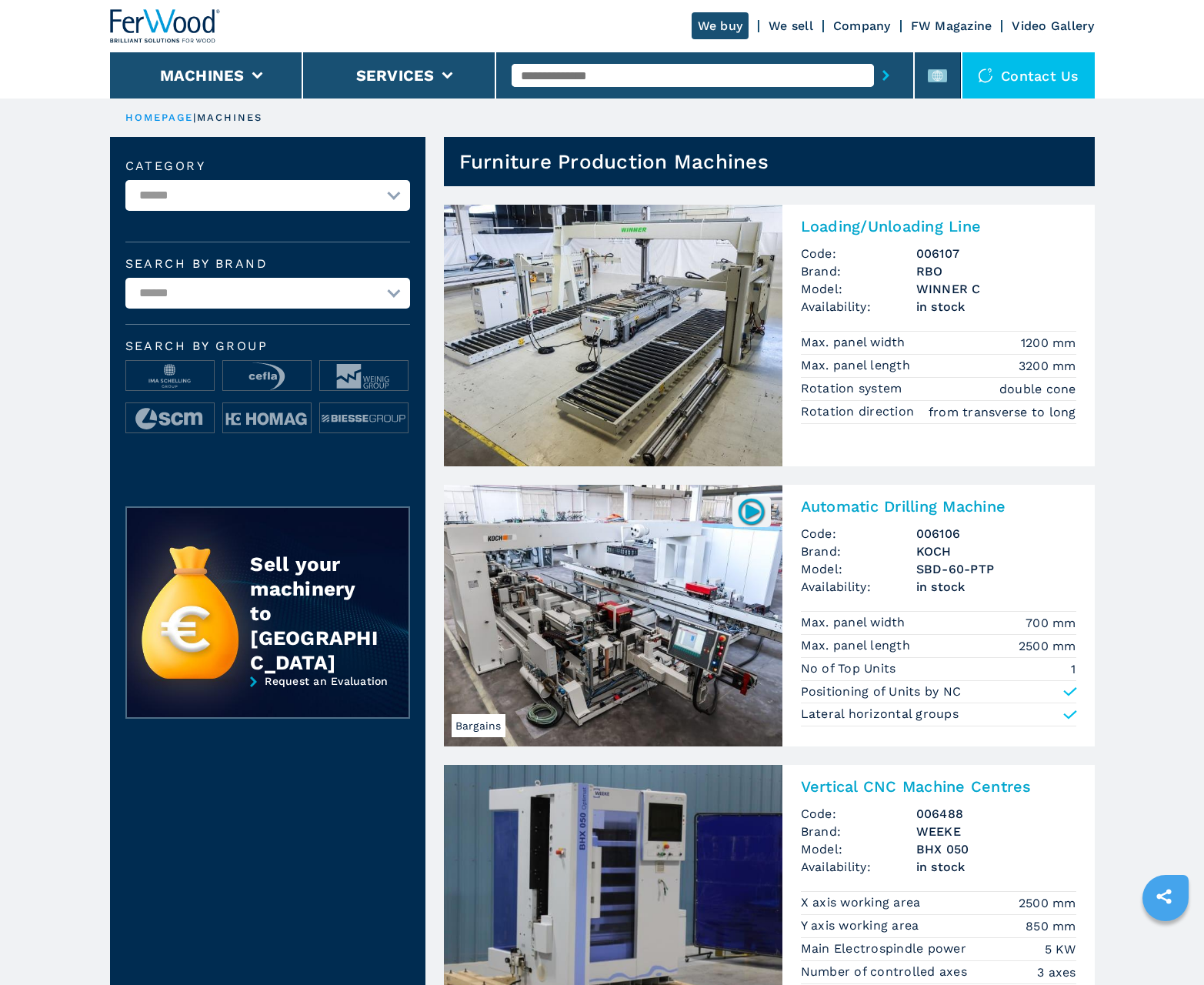
scroll to position [1539, 0]
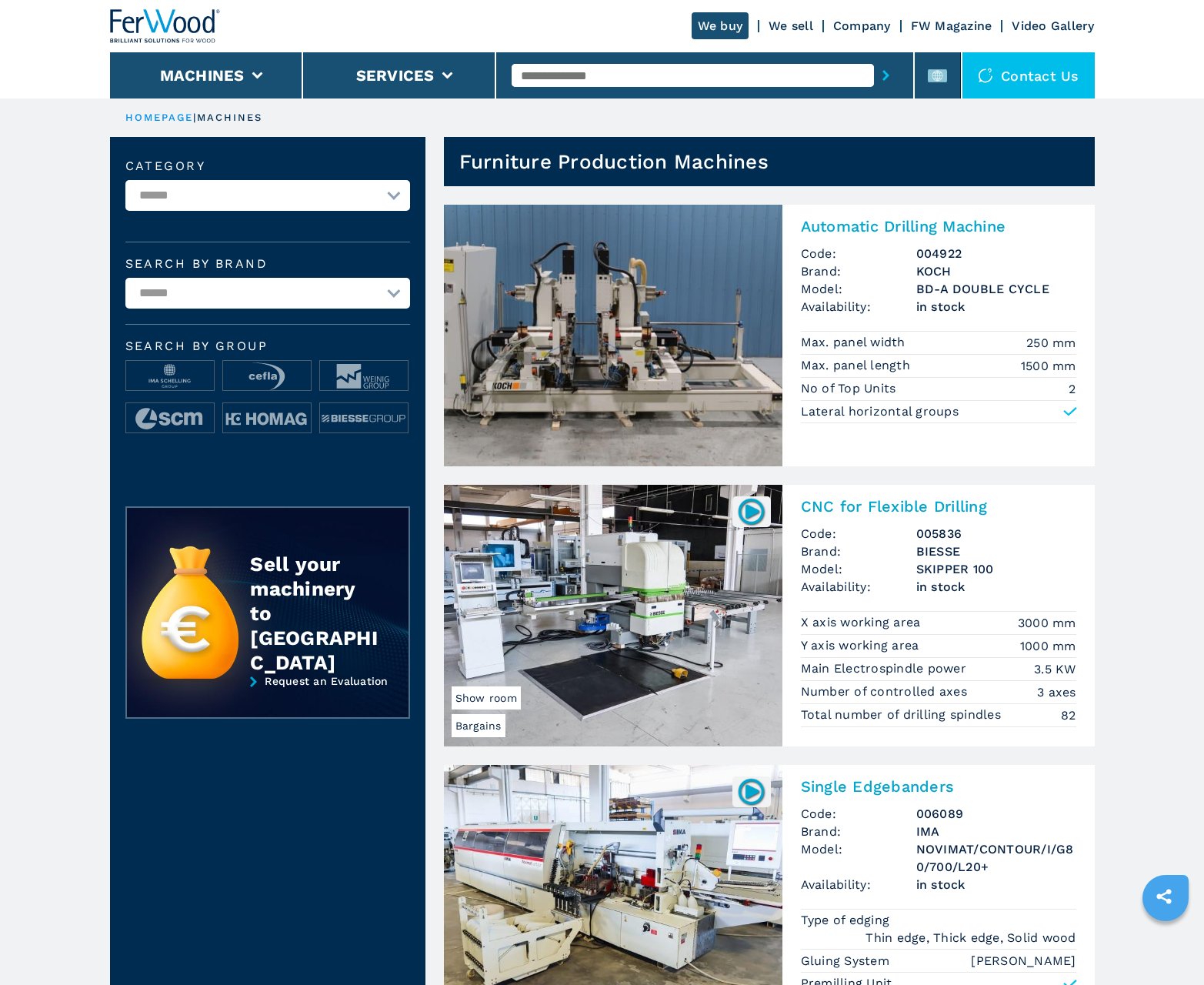
scroll to position [1539, 0]
